Goal: Information Seeking & Learning: Learn about a topic

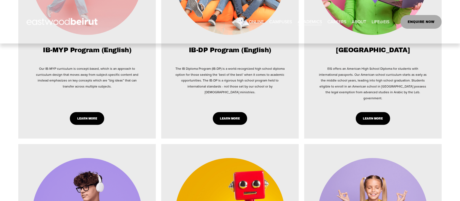
scroll to position [612, 0]
click at [239, 114] on link "Learn More" at bounding box center [230, 118] width 34 height 13
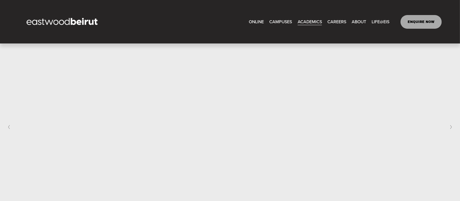
scroll to position [854, 0]
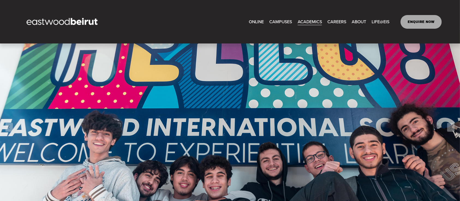
click at [254, 17] on link "ONLINE" at bounding box center [256, 21] width 15 height 9
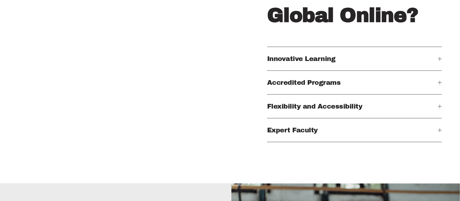
scroll to position [621, 0]
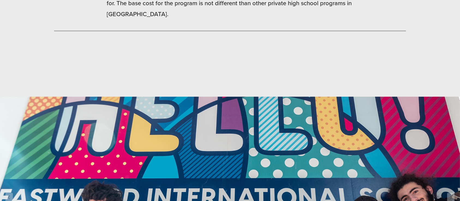
scroll to position [779, 0]
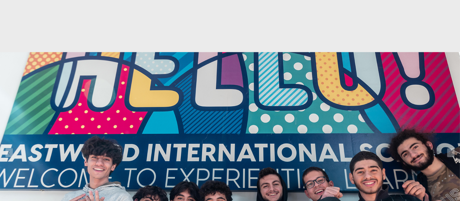
scroll to position [830, 0]
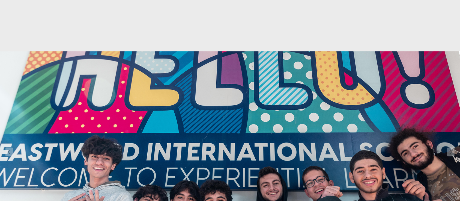
click at [10, 147] on button "Previous Slide" at bounding box center [8, 151] width 7 height 9
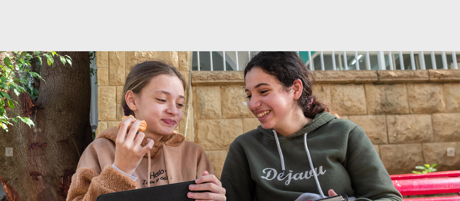
click at [10, 147] on button "Previous Slide" at bounding box center [8, 151] width 7 height 9
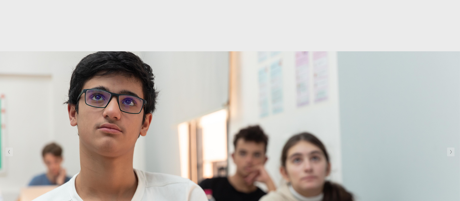
click at [452, 147] on button "Next Slide" at bounding box center [451, 151] width 7 height 9
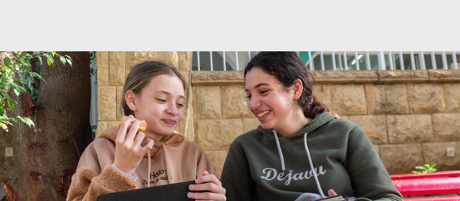
click at [452, 147] on button "Next Slide" at bounding box center [451, 151] width 7 height 9
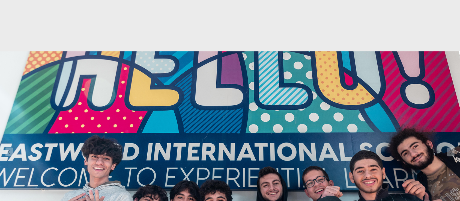
click at [46, 51] on img at bounding box center [230, 151] width 460 height 201
click at [452, 147] on button "Next Slide" at bounding box center [451, 151] width 7 height 9
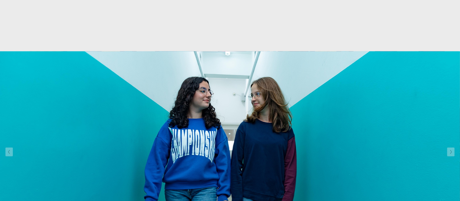
click at [452, 147] on button "Next Slide" at bounding box center [451, 151] width 7 height 9
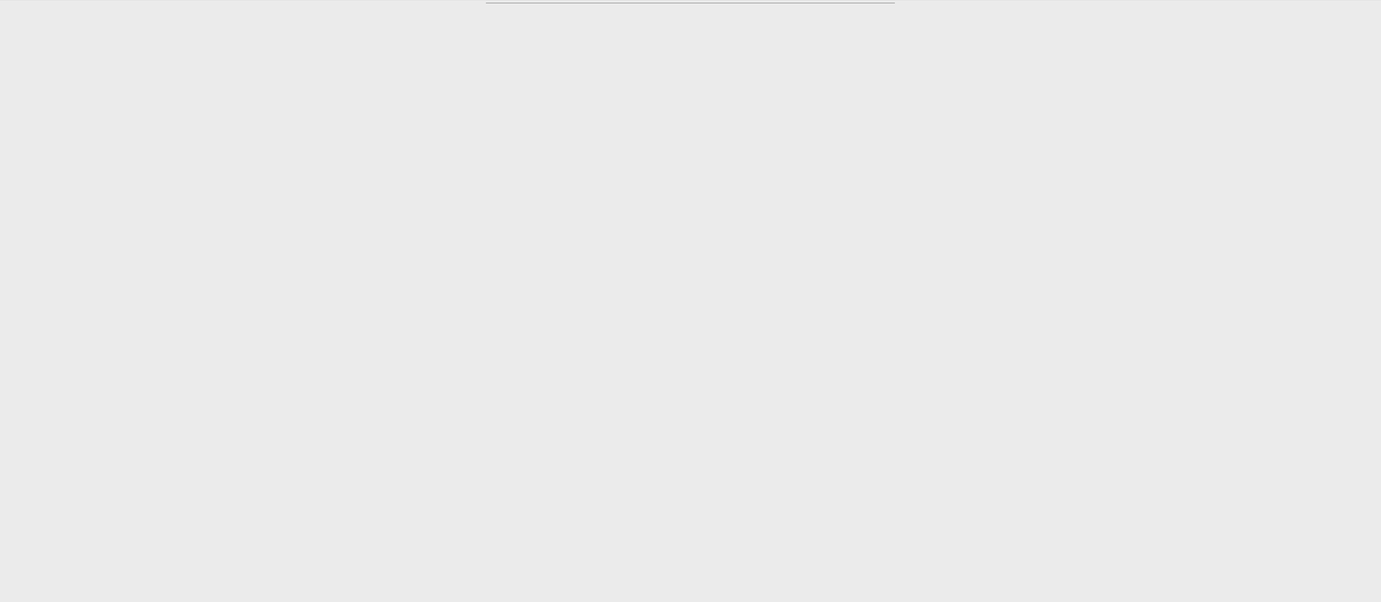
scroll to position [925, 0]
